Goal: Task Accomplishment & Management: Manage account settings

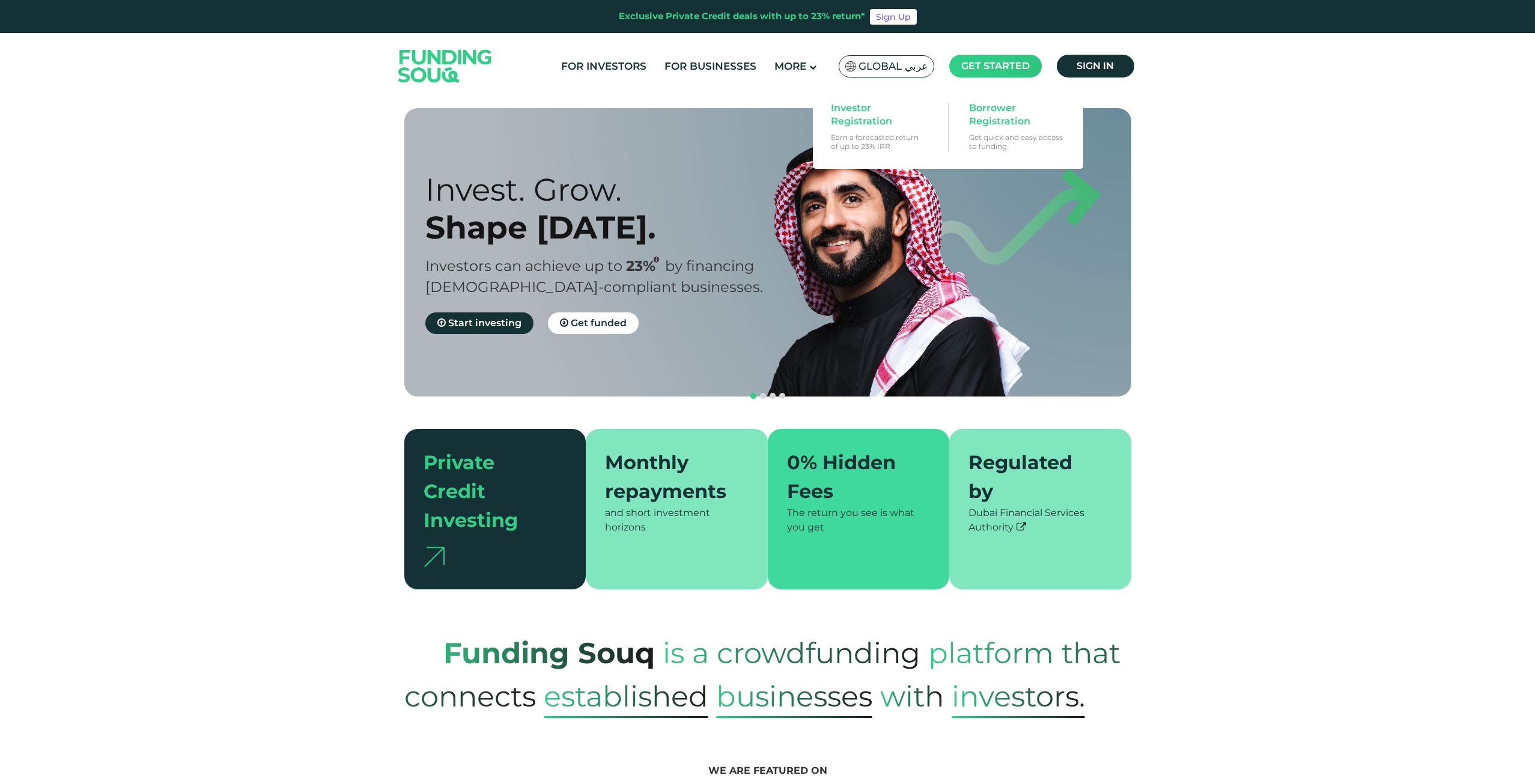
click at [1008, 69] on span "Get started" at bounding box center [996, 66] width 68 height 11
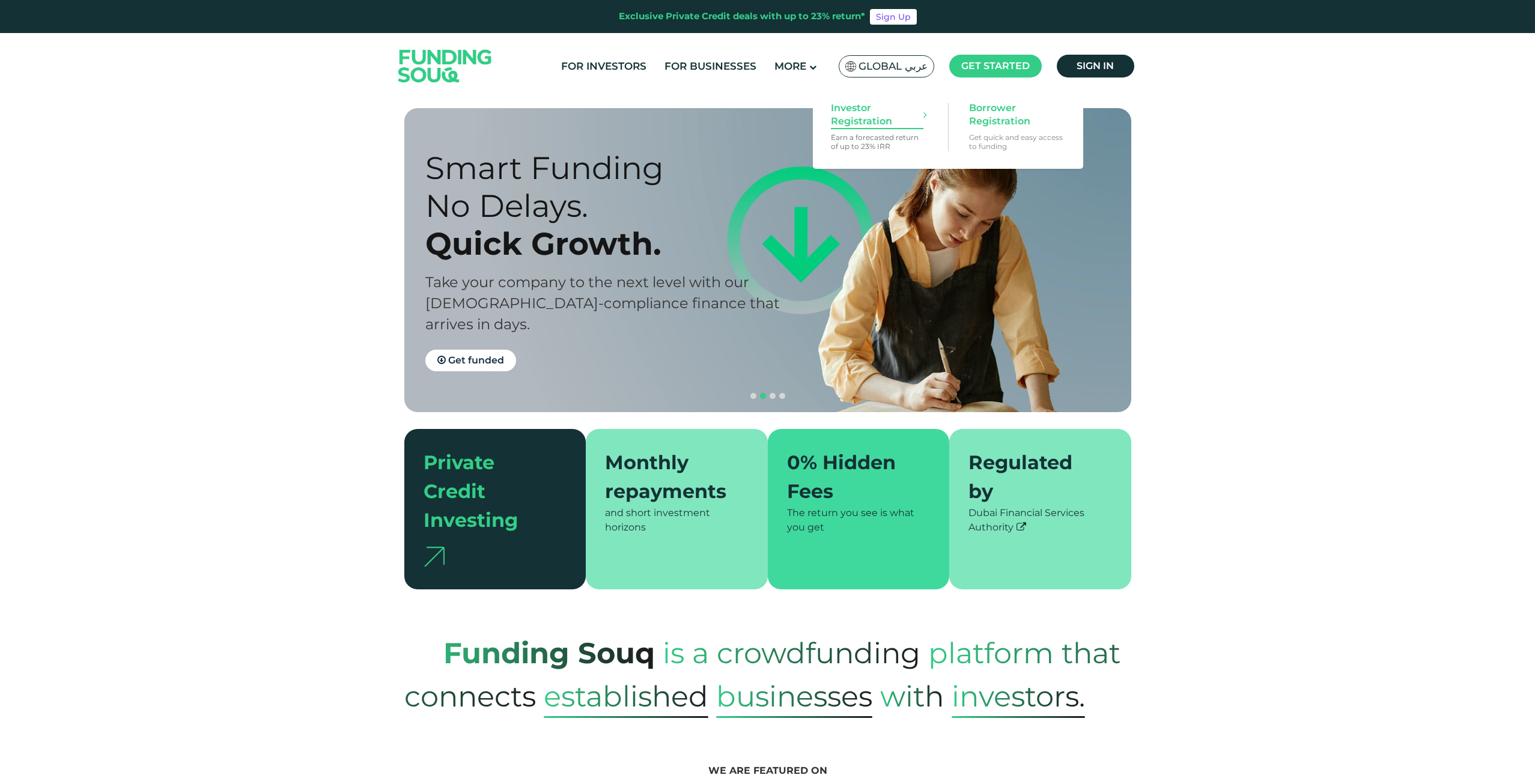
click at [840, 116] on span "Investor Registration" at bounding box center [877, 115] width 92 height 27
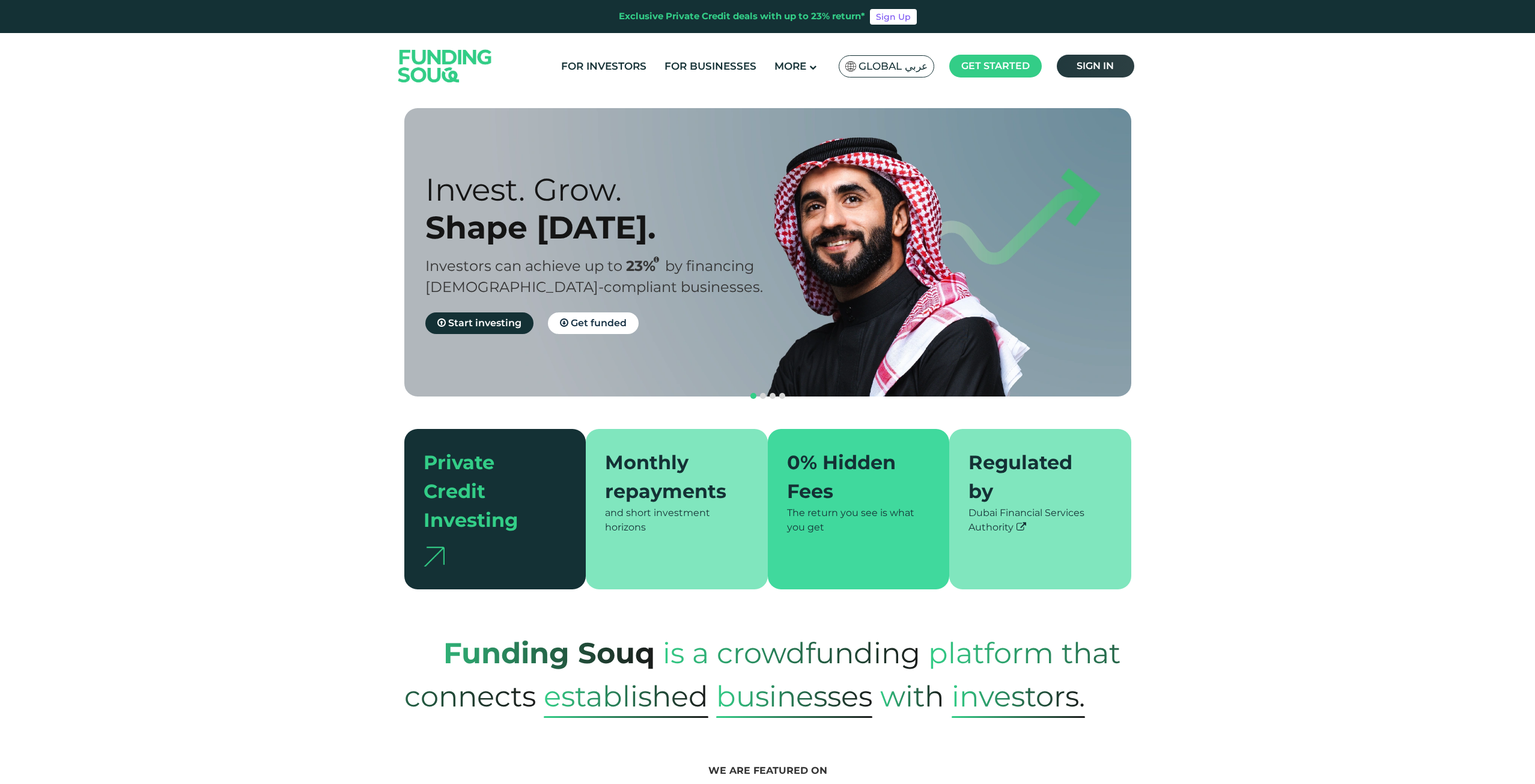
click at [1077, 68] on span "Sign in" at bounding box center [1095, 66] width 37 height 11
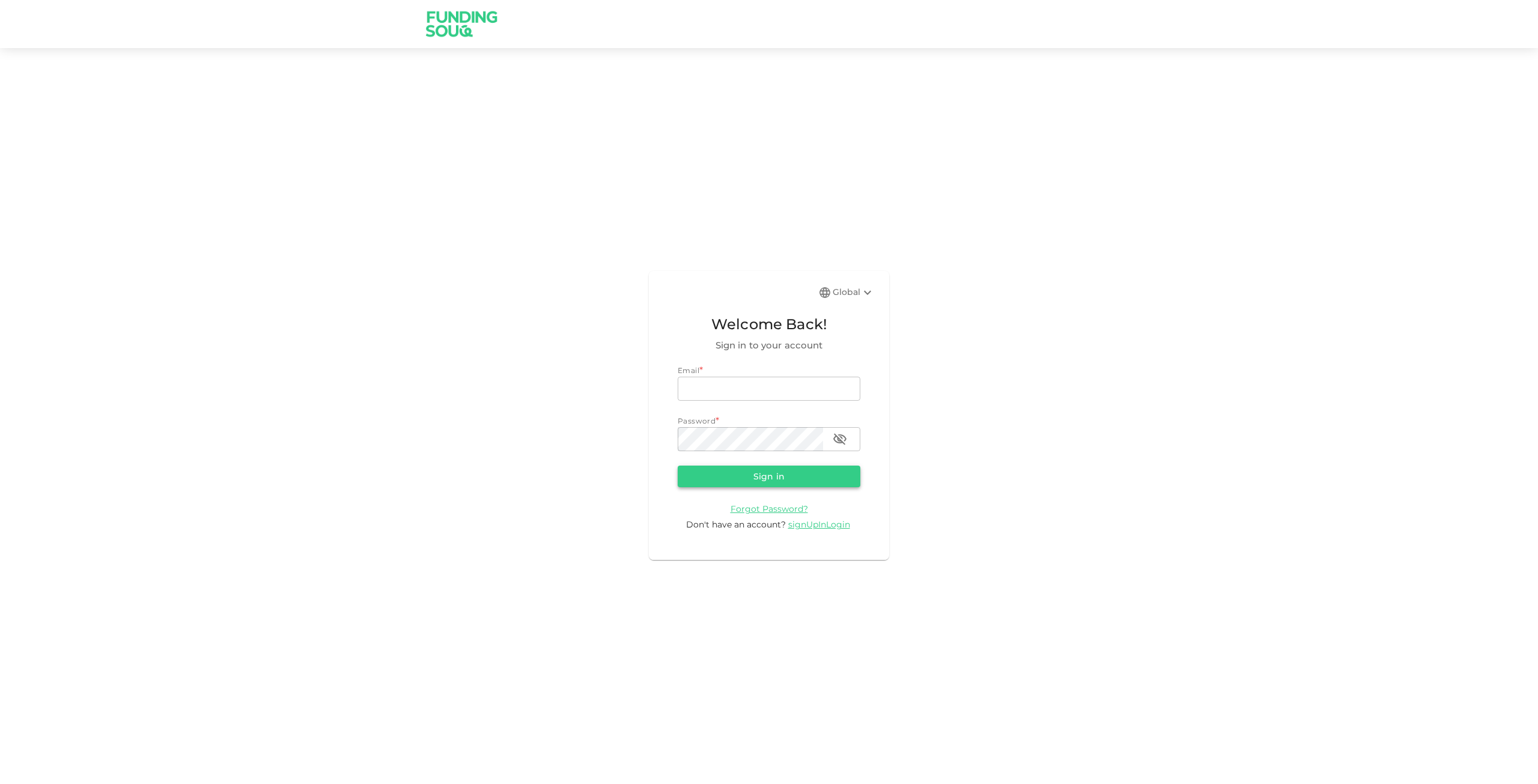
type input "[EMAIL_ADDRESS][DOMAIN_NAME]"
click at [753, 469] on button "Sign in" at bounding box center [769, 476] width 183 height 21
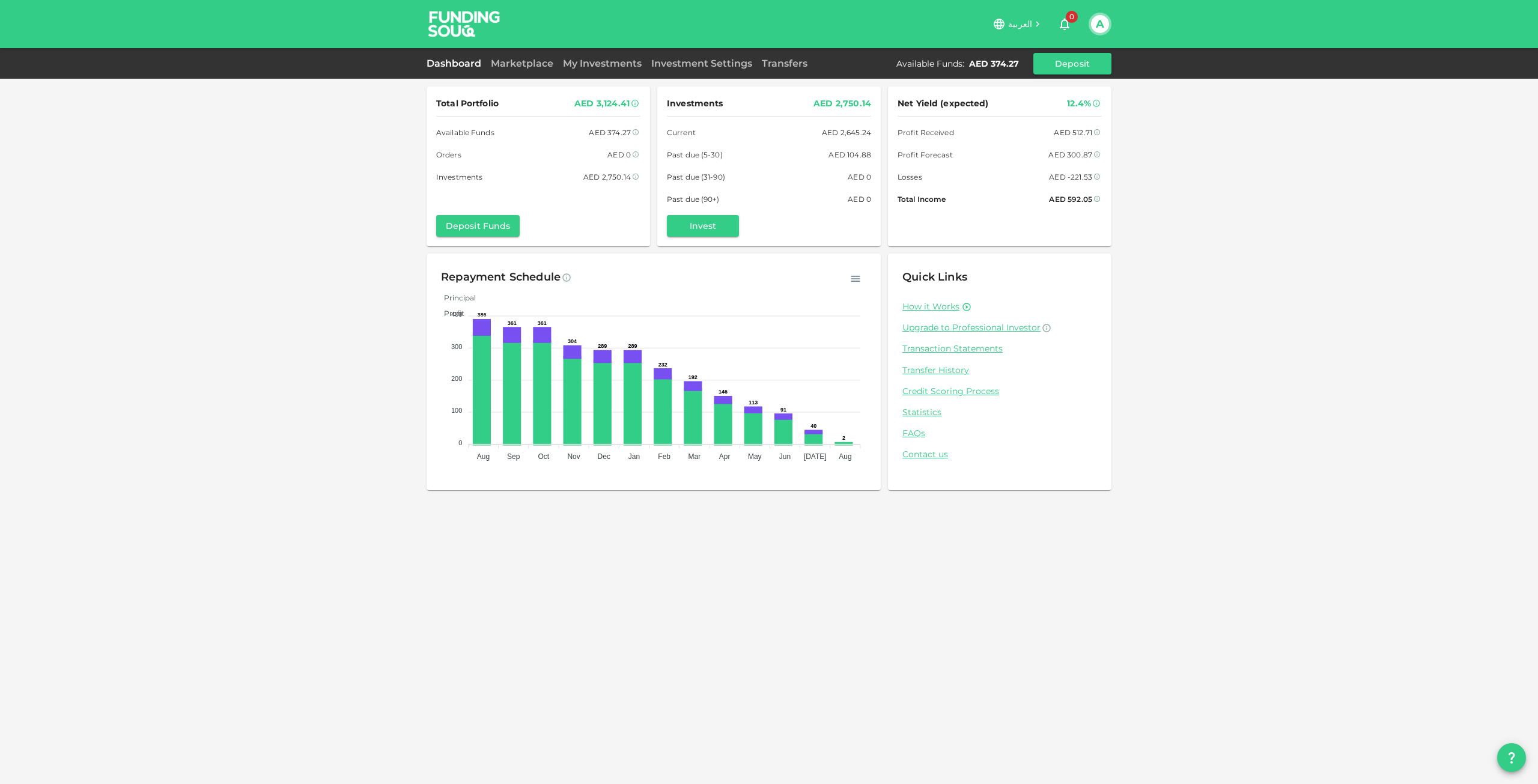
click at [1096, 21] on button "A" at bounding box center [1100, 23] width 18 height 18
click at [1028, 88] on div "My Profile" at bounding box center [1024, 90] width 44 height 12
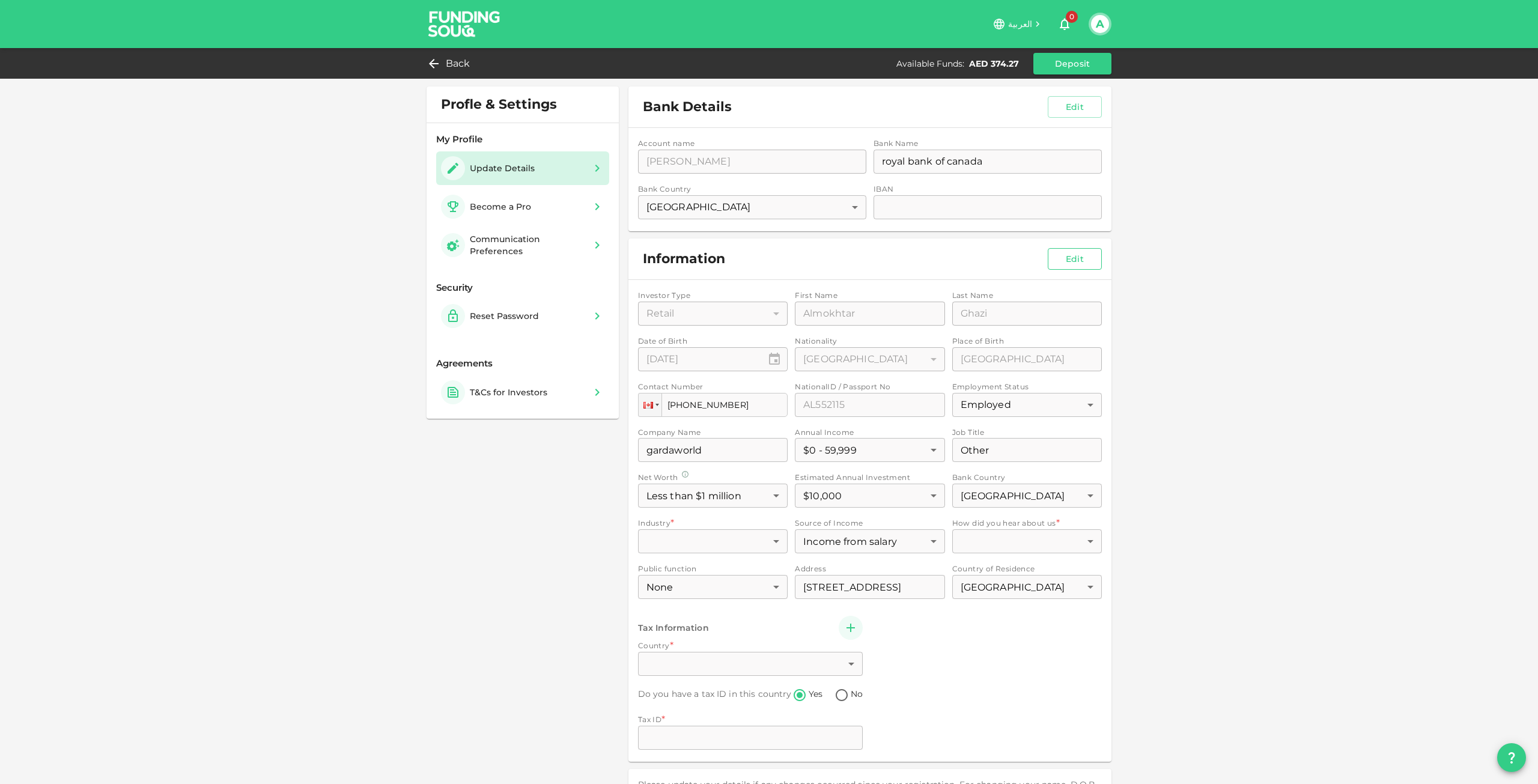
click at [1070, 261] on button "Edit" at bounding box center [1074, 259] width 54 height 21
click at [987, 542] on body "العربية 0 A Back Available Funds : AED 374.27 Deposit Profle & Settings My Prof…" at bounding box center [769, 392] width 1538 height 784
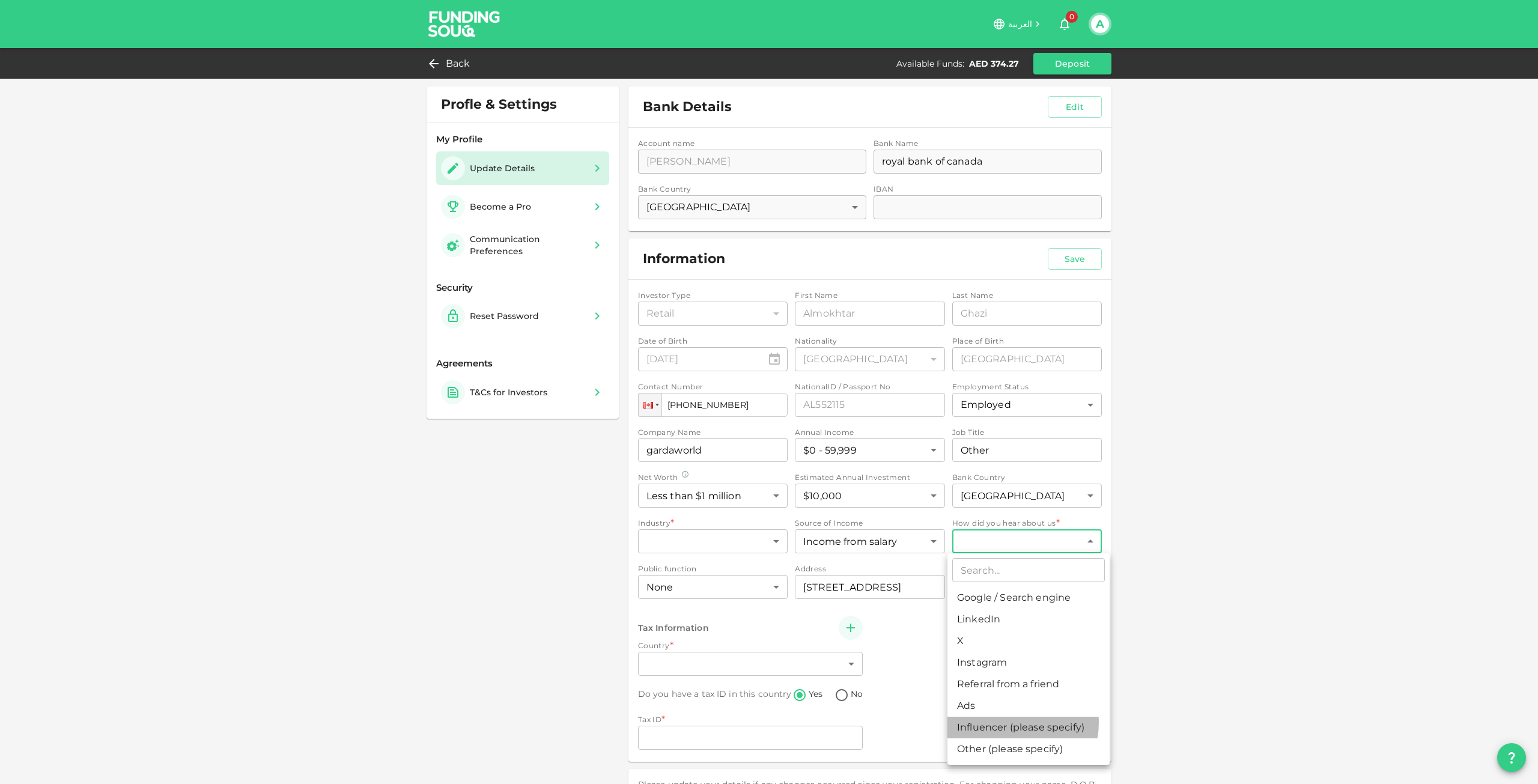
click at [1010, 722] on li "Influencer (please specify)" at bounding box center [1028, 727] width 162 height 21
type input "12"
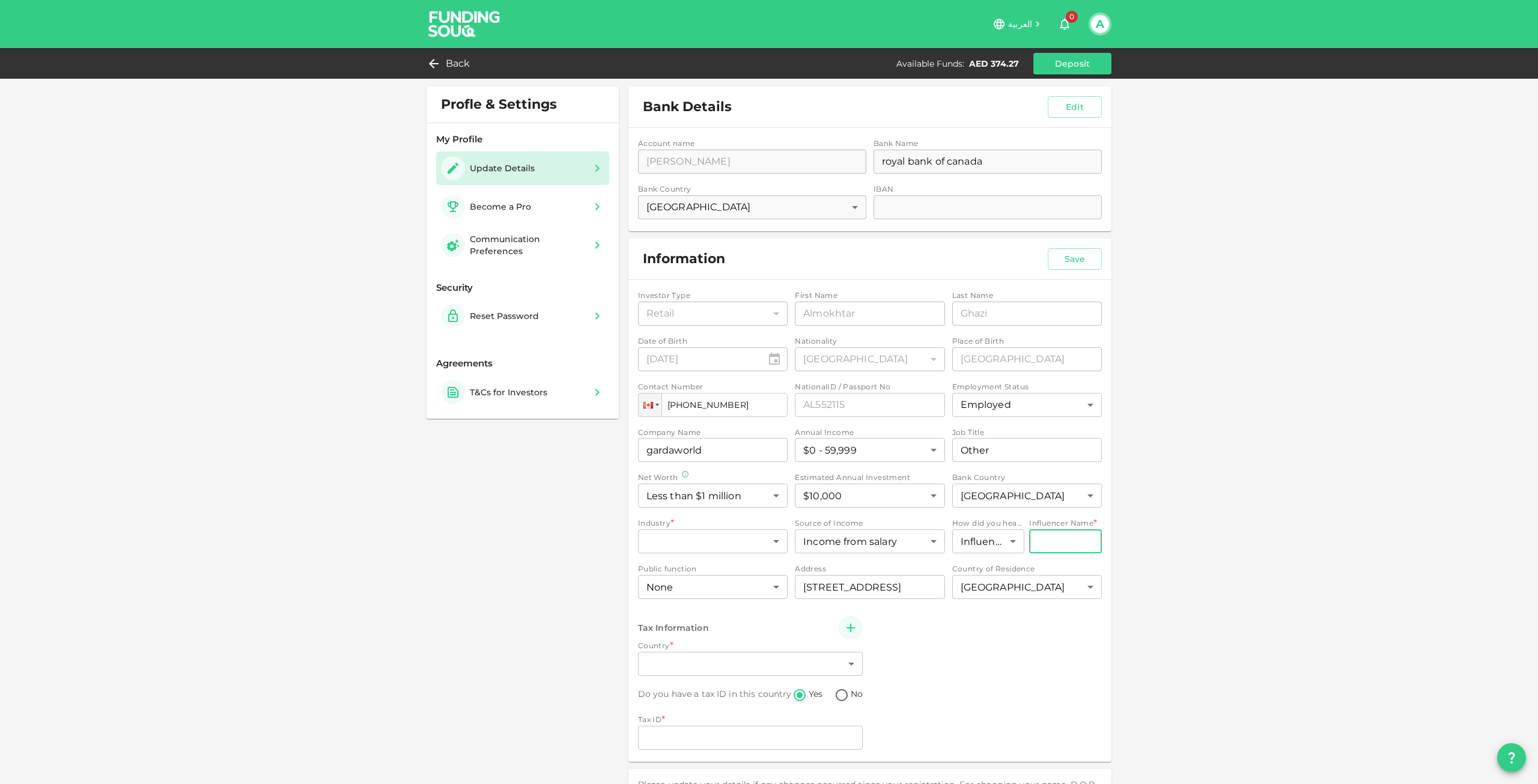
click at [1034, 543] on input "Influencer Name" at bounding box center [1065, 541] width 73 height 24
type input "IFG"
click at [1003, 629] on div "Tax Information Country * ​ ​ Do you have a tax ID in this country Yes No Tax I…" at bounding box center [870, 684] width 464 height 136
click at [729, 664] on body "العربية 0 A Back Available Funds : AED 374.27 Deposit Profle & Settings My Prof…" at bounding box center [769, 392] width 1538 height 784
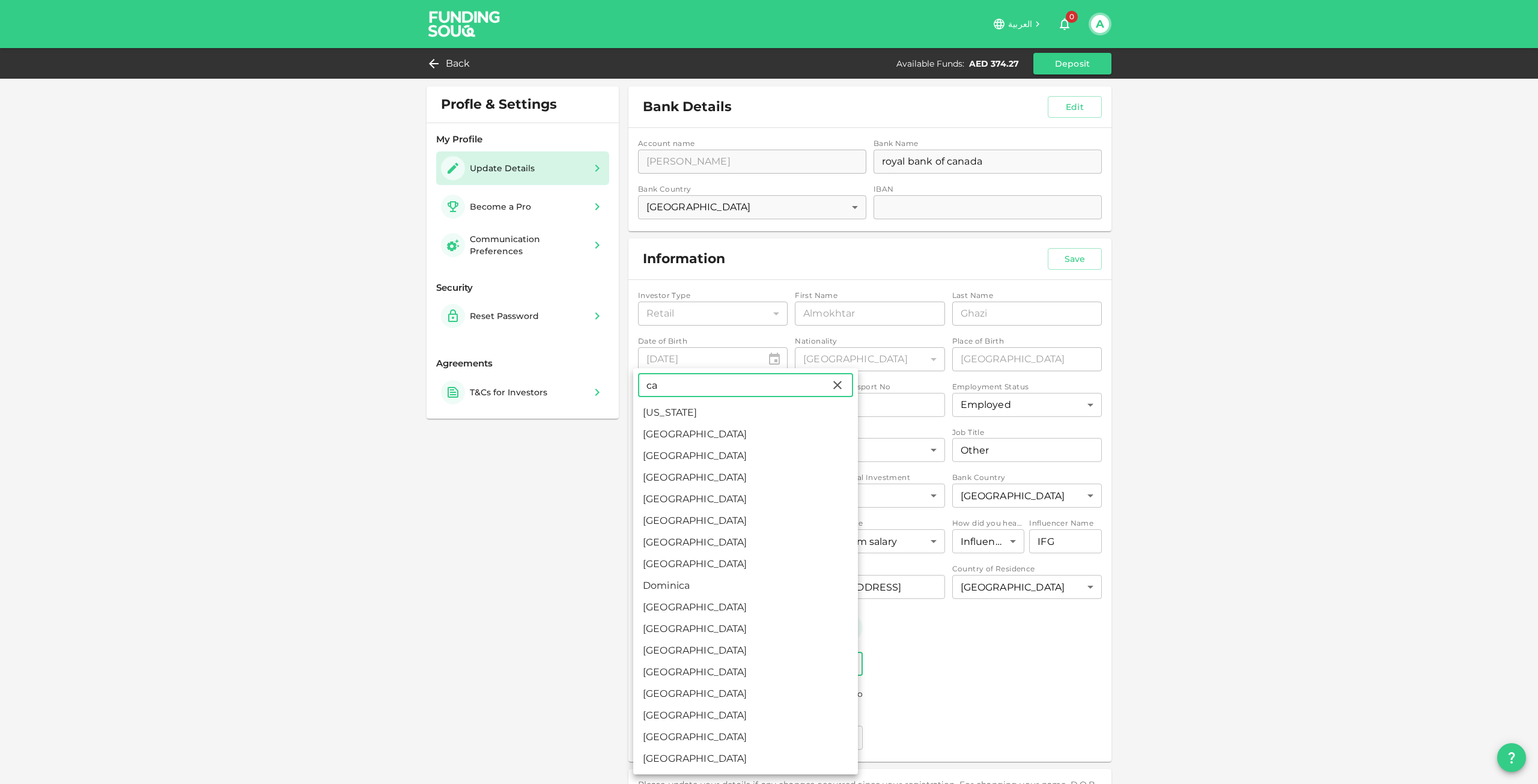
type input "ca"
click at [892, 658] on div at bounding box center [769, 392] width 1538 height 784
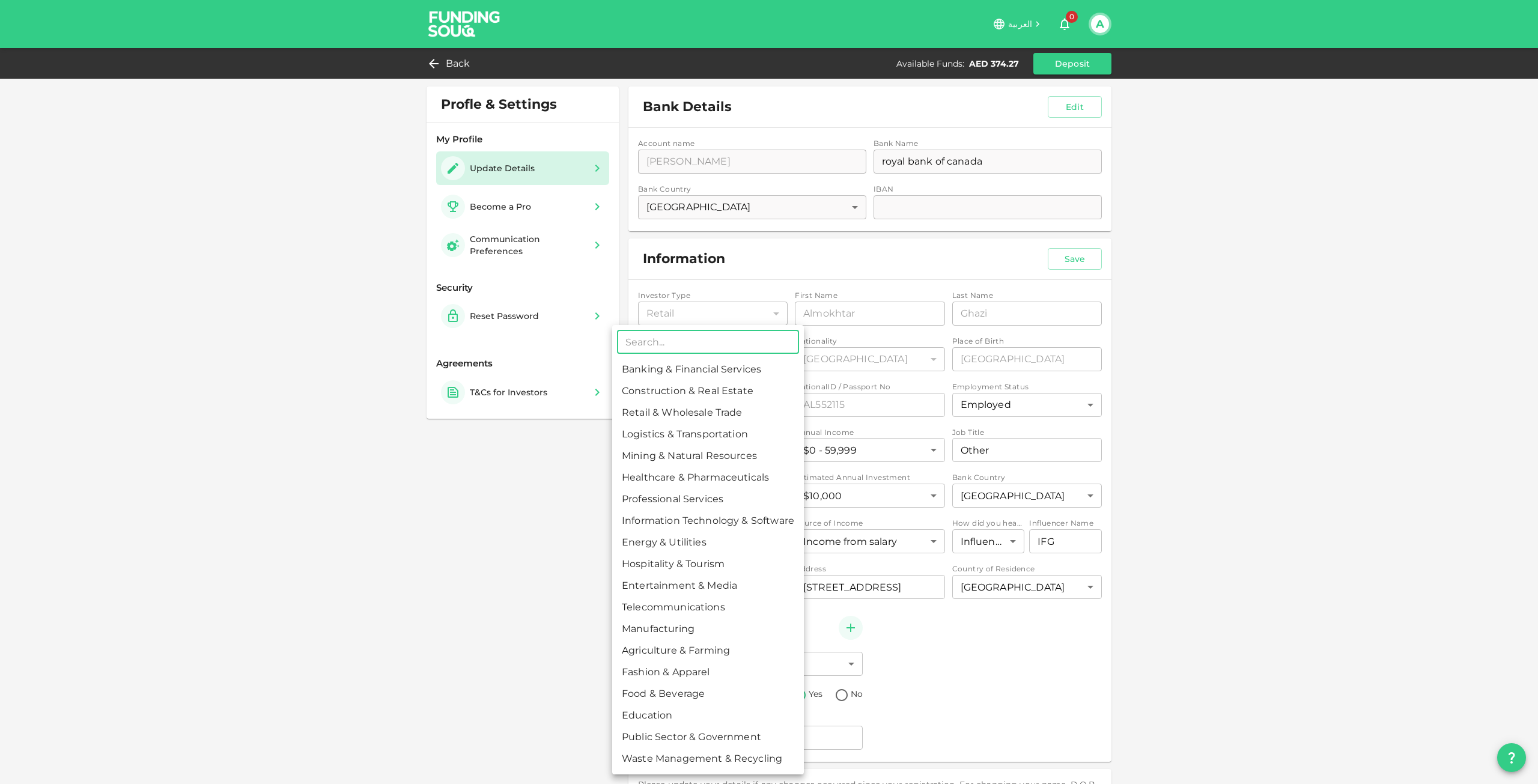
click at [716, 544] on body "العربية 0 A Back Available Funds : AED 374.27 Deposit Profle & Settings My Prof…" at bounding box center [769, 392] width 1538 height 784
click at [933, 640] on div at bounding box center [769, 392] width 1538 height 784
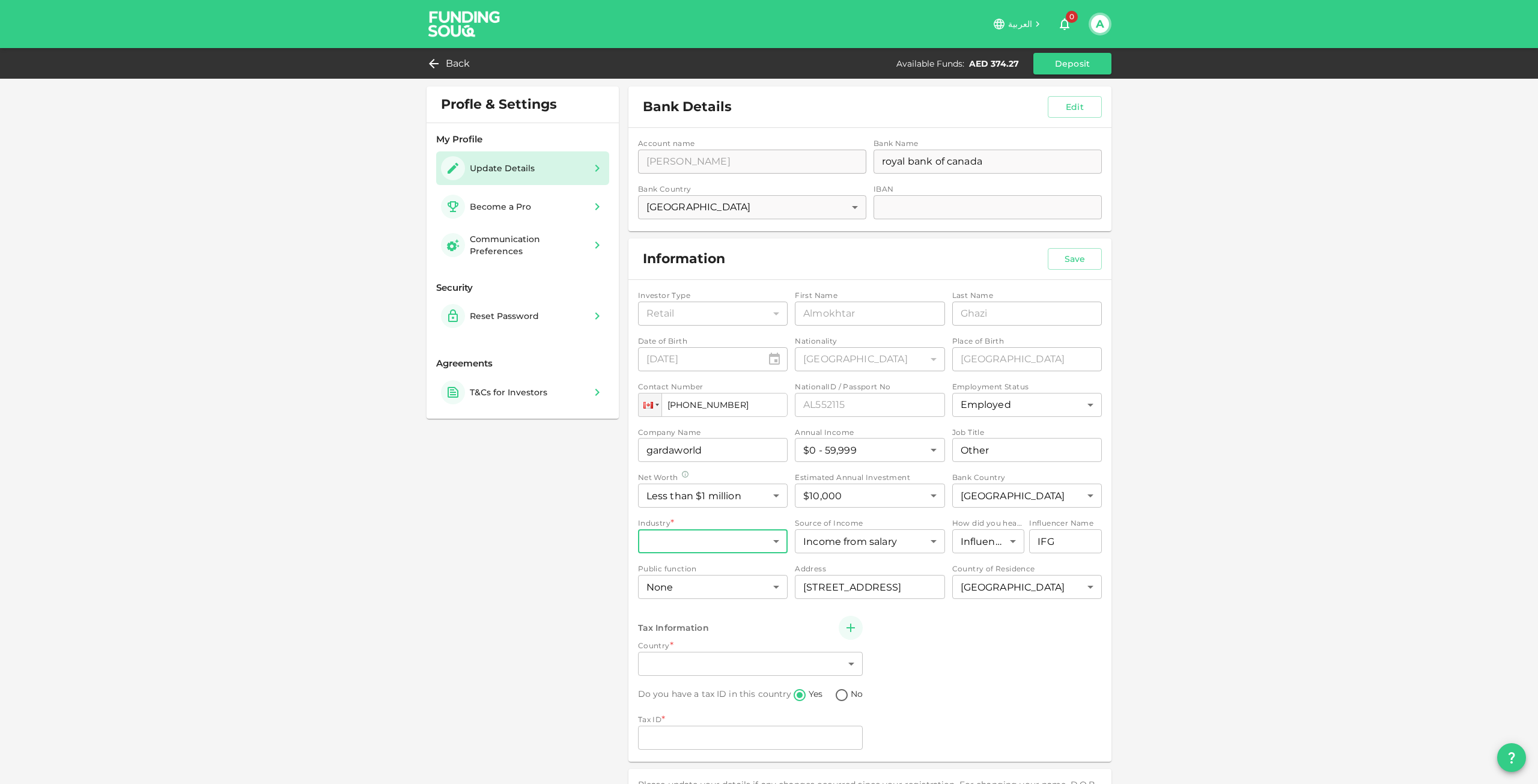
click at [729, 540] on body "العربية 0 A Back Available Funds : AED 374.27 Deposit Profle & Settings My Prof…" at bounding box center [769, 392] width 1538 height 784
type input "s"
type input "p"
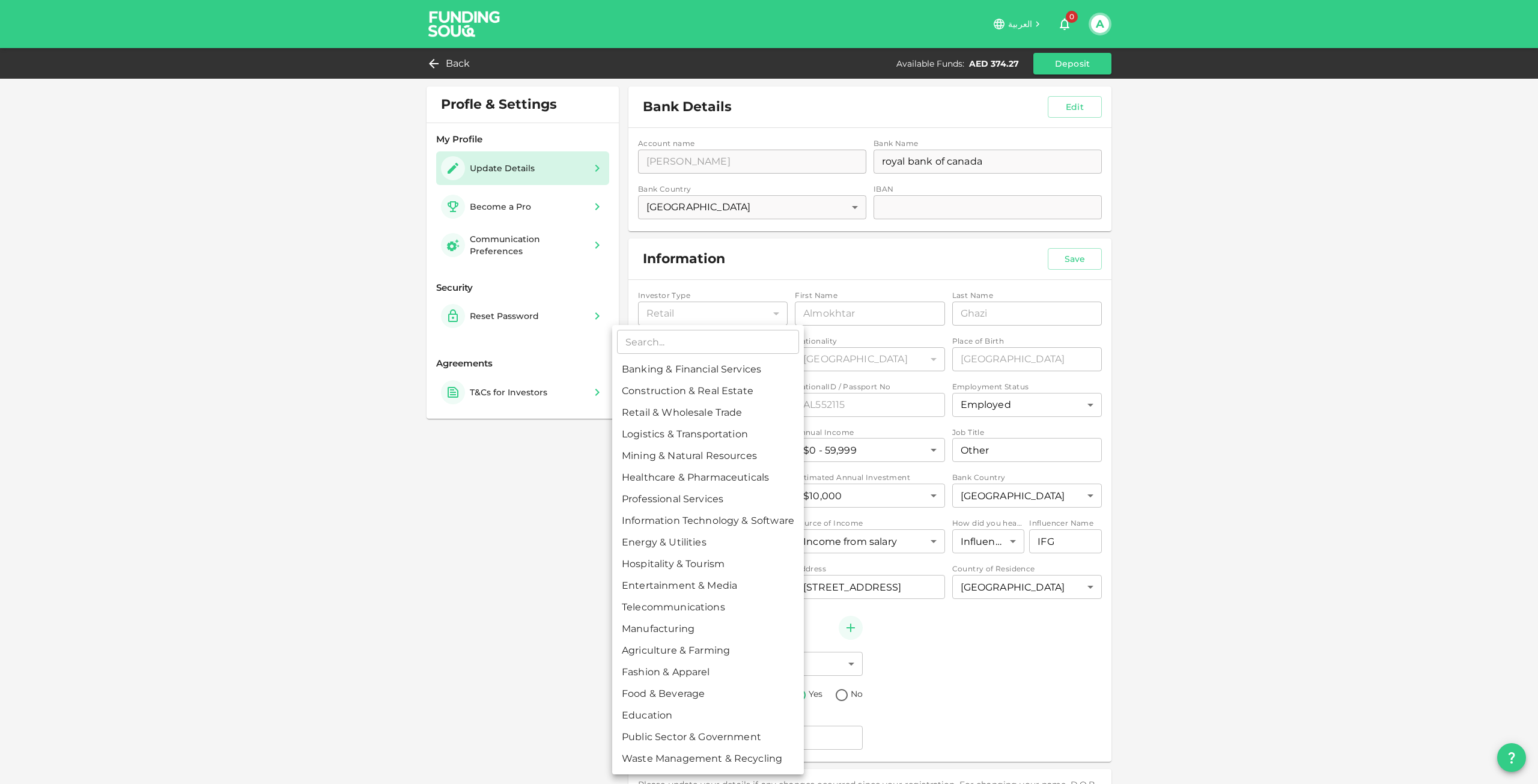
click at [1062, 660] on div at bounding box center [769, 392] width 1538 height 784
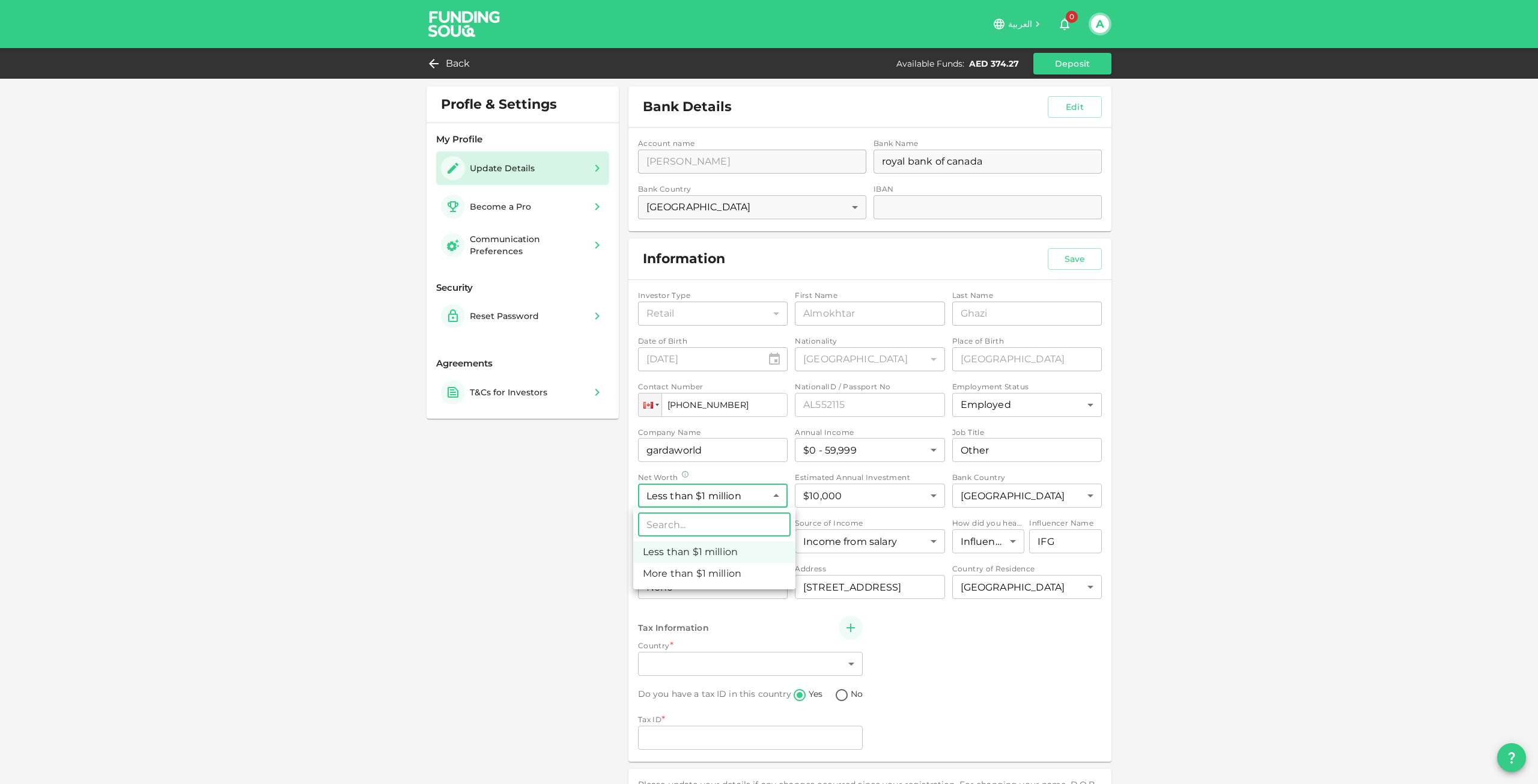
click at [731, 498] on body "العربية 0 A Back Available Funds : AED 374.27 Deposit Profle & Settings My Prof…" at bounding box center [769, 392] width 1538 height 784
click at [731, 498] on div at bounding box center [769, 392] width 1538 height 784
click at [528, 263] on div "My Profile Update Details Become a Pro Communication Preferences" at bounding box center [522, 197] width 192 height 149
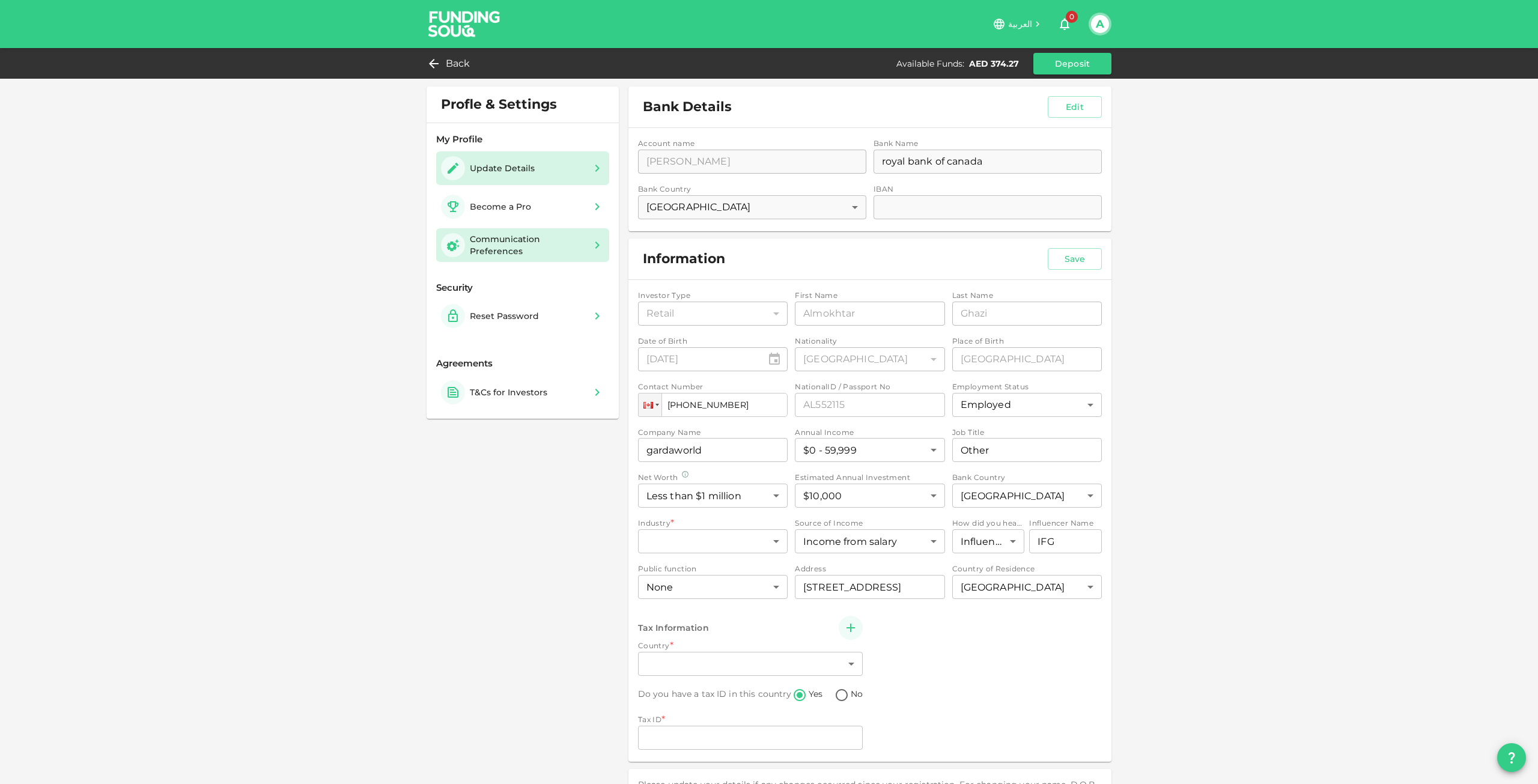
click at [531, 252] on div "Communication Preferences" at bounding box center [527, 245] width 115 height 24
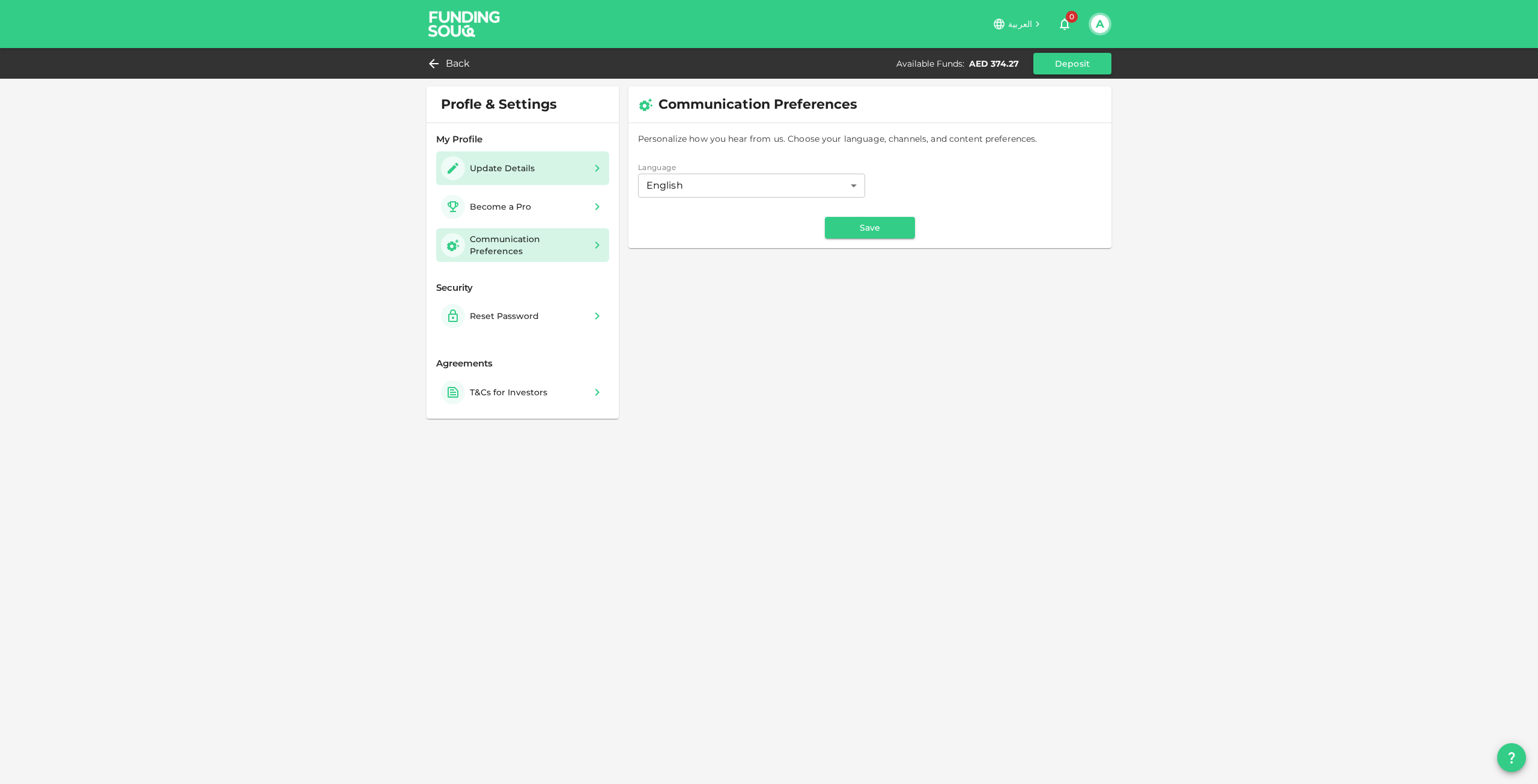
click at [554, 173] on div "Update Details" at bounding box center [522, 168] width 163 height 24
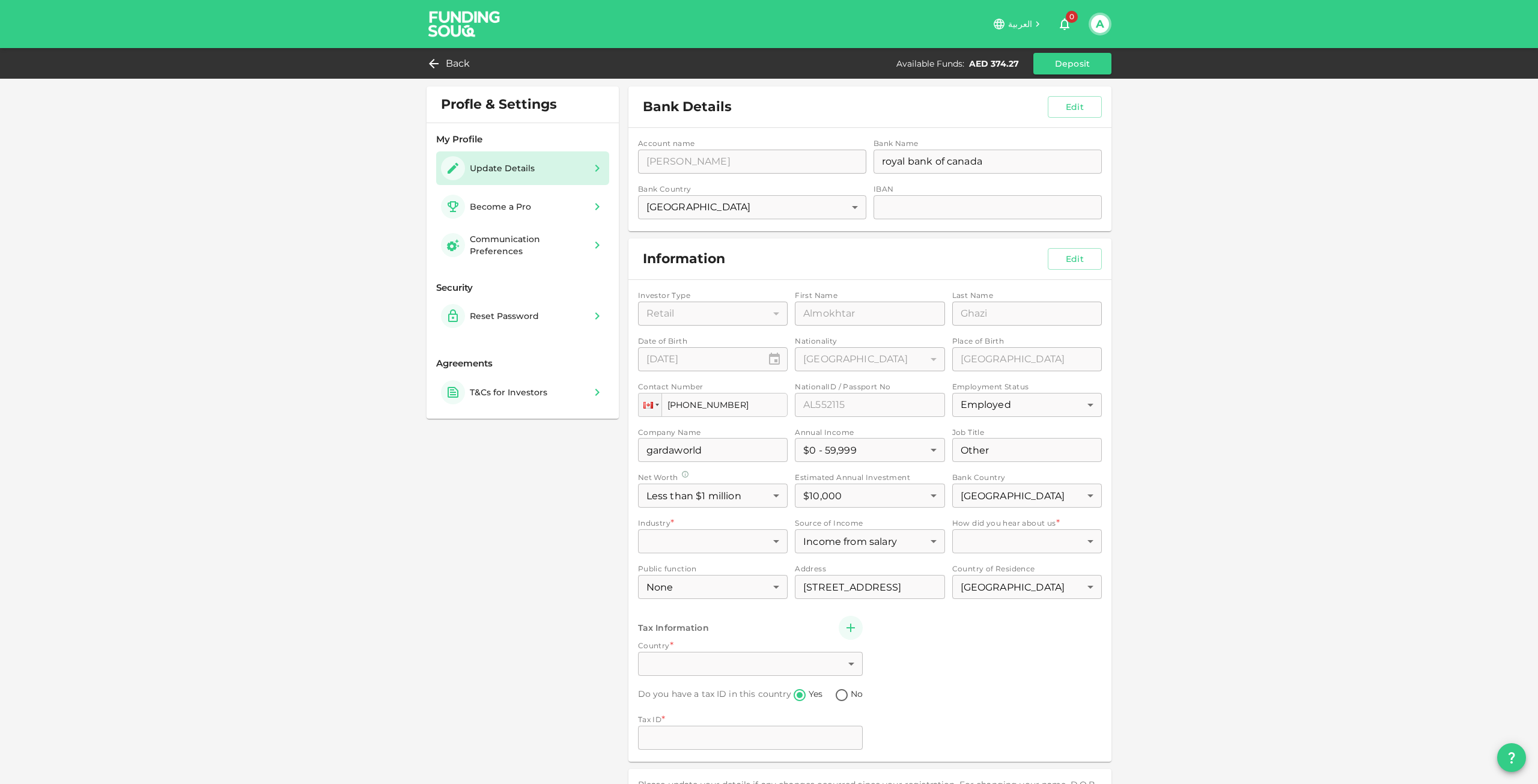
scroll to position [35, 0]
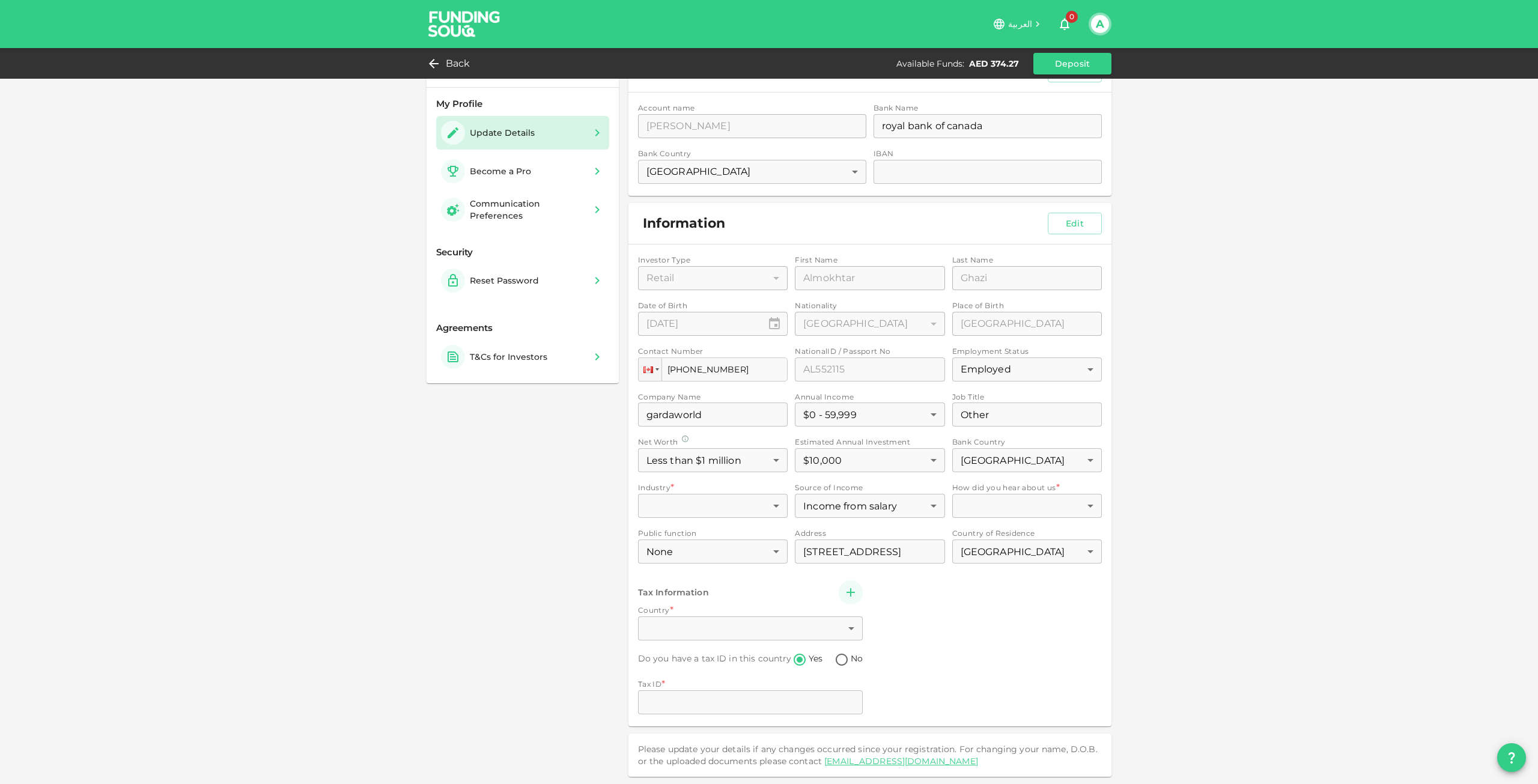
click at [1015, 126] on div "Account name accountName ALMOKHTAR GHAZI accountName Bank Name bankName royal b…" at bounding box center [870, 144] width 483 height 103
click at [809, 174] on div "Account name accountName ALMOKHTAR GHAZI accountName Bank Name bankName royal b…" at bounding box center [870, 144] width 483 height 103
click at [898, 509] on div "Investor Type Retail 1 ​ First Name First Name Almokhtar First Name Last Name L…" at bounding box center [870, 485] width 464 height 462
click at [929, 504] on div "Investor Type Retail 1 ​ First Name First Name Almokhtar First Name Last Name L…" at bounding box center [870, 485] width 464 height 462
click at [1071, 231] on button "Edit" at bounding box center [1074, 223] width 54 height 21
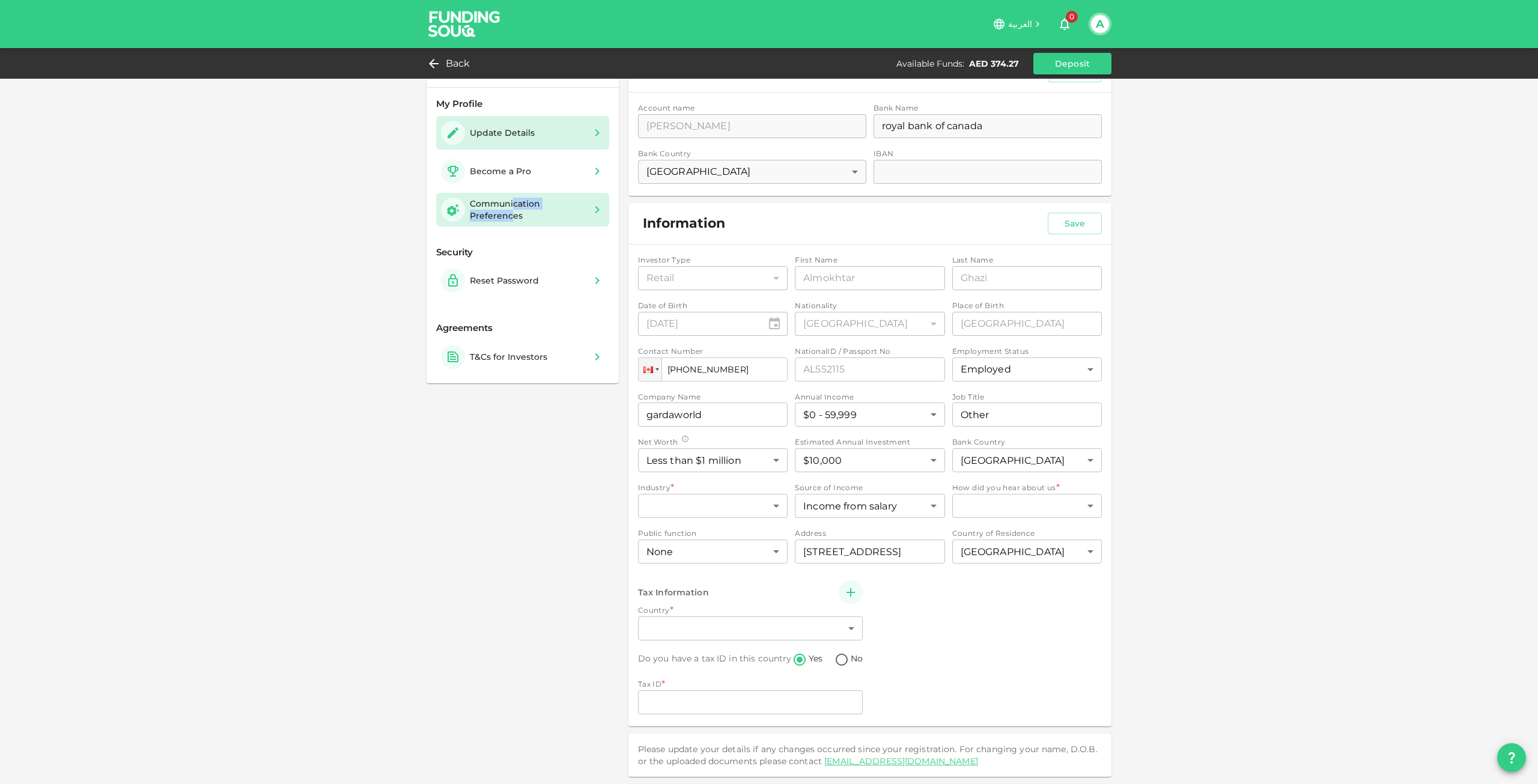
click at [508, 209] on div "Communication Preferences" at bounding box center [527, 209] width 115 height 24
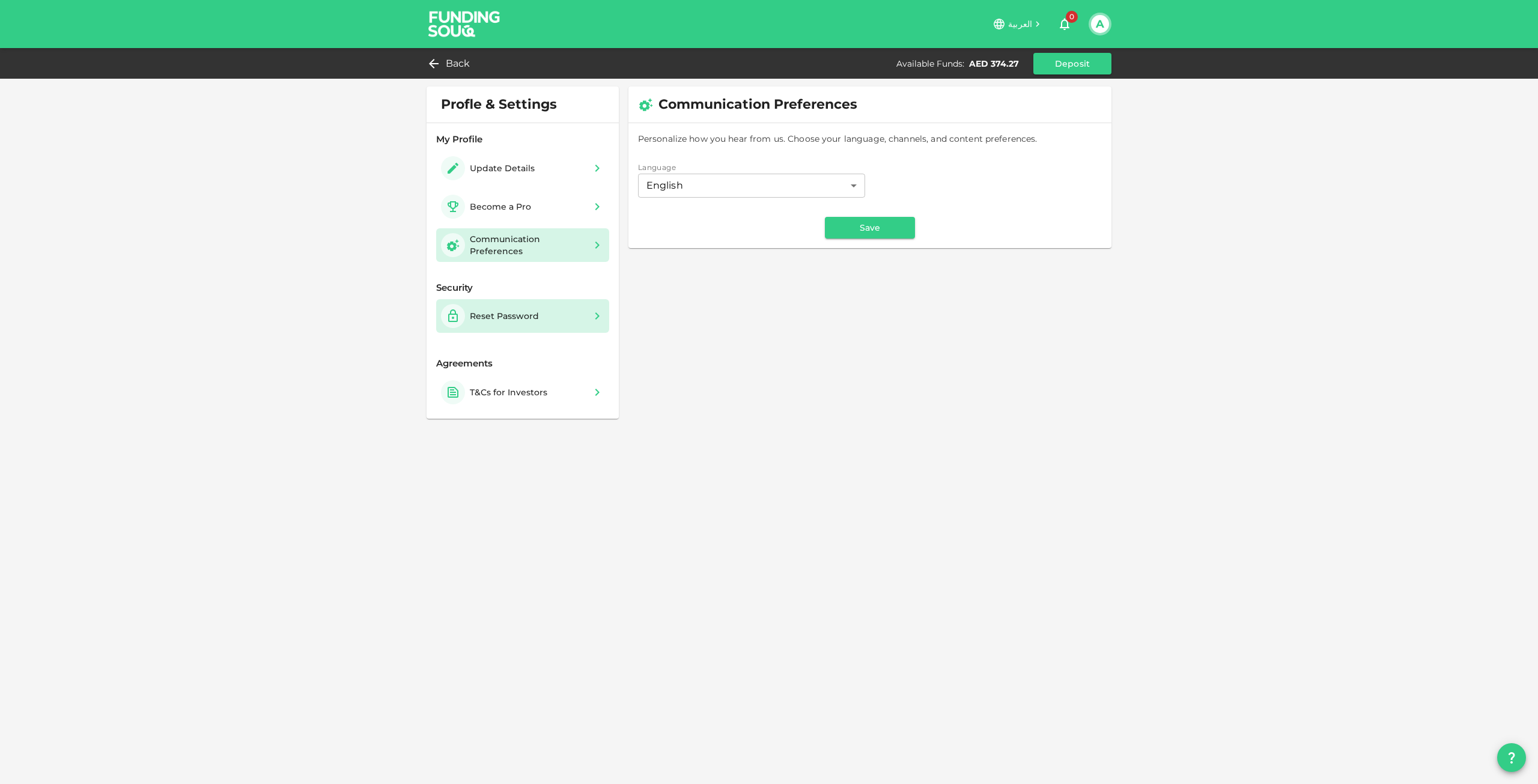
click at [492, 316] on div "Reset Password" at bounding box center [504, 316] width 69 height 12
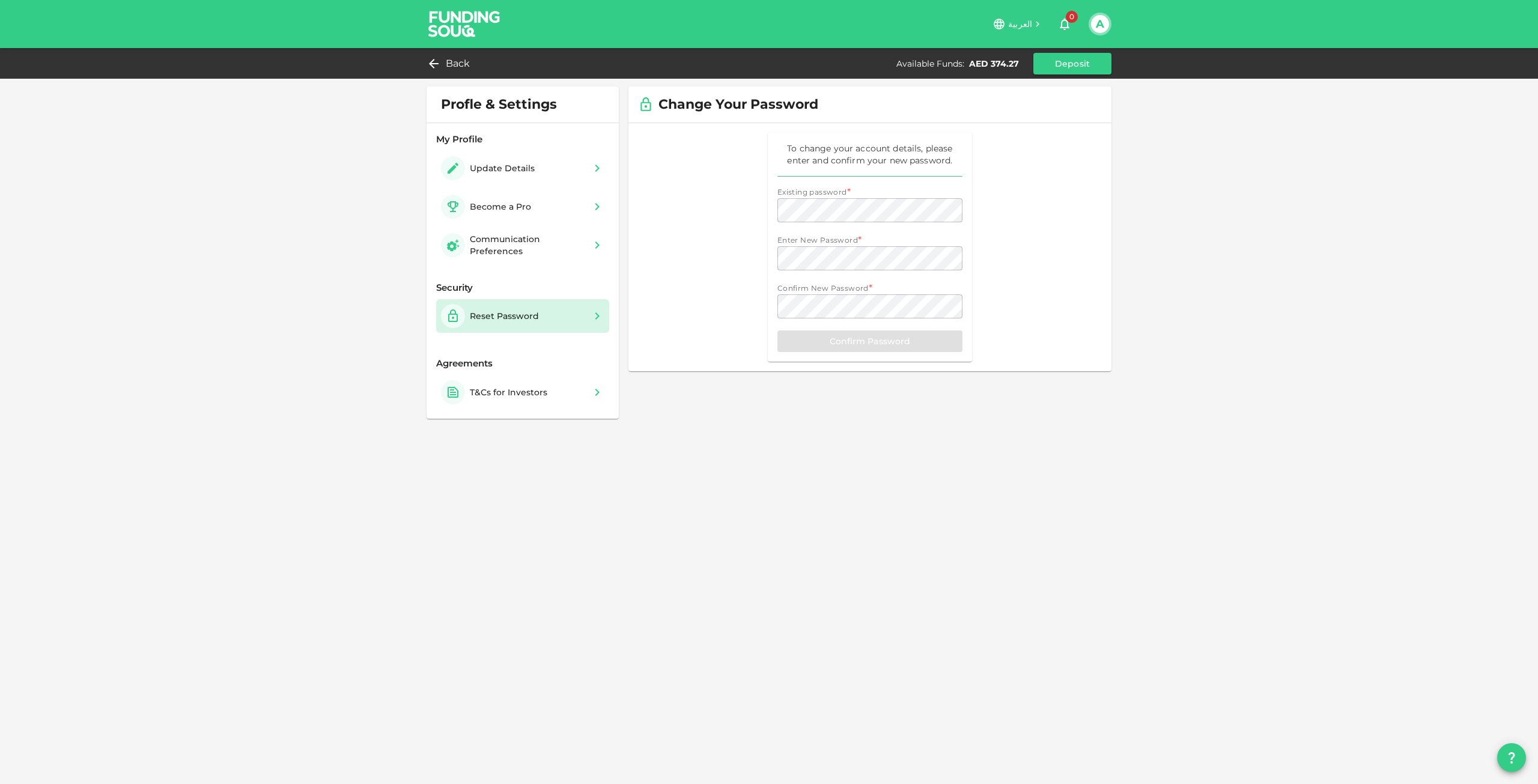
click at [446, 56] on span "Back" at bounding box center [458, 64] width 25 height 17
